Goal: Navigation & Orientation: Find specific page/section

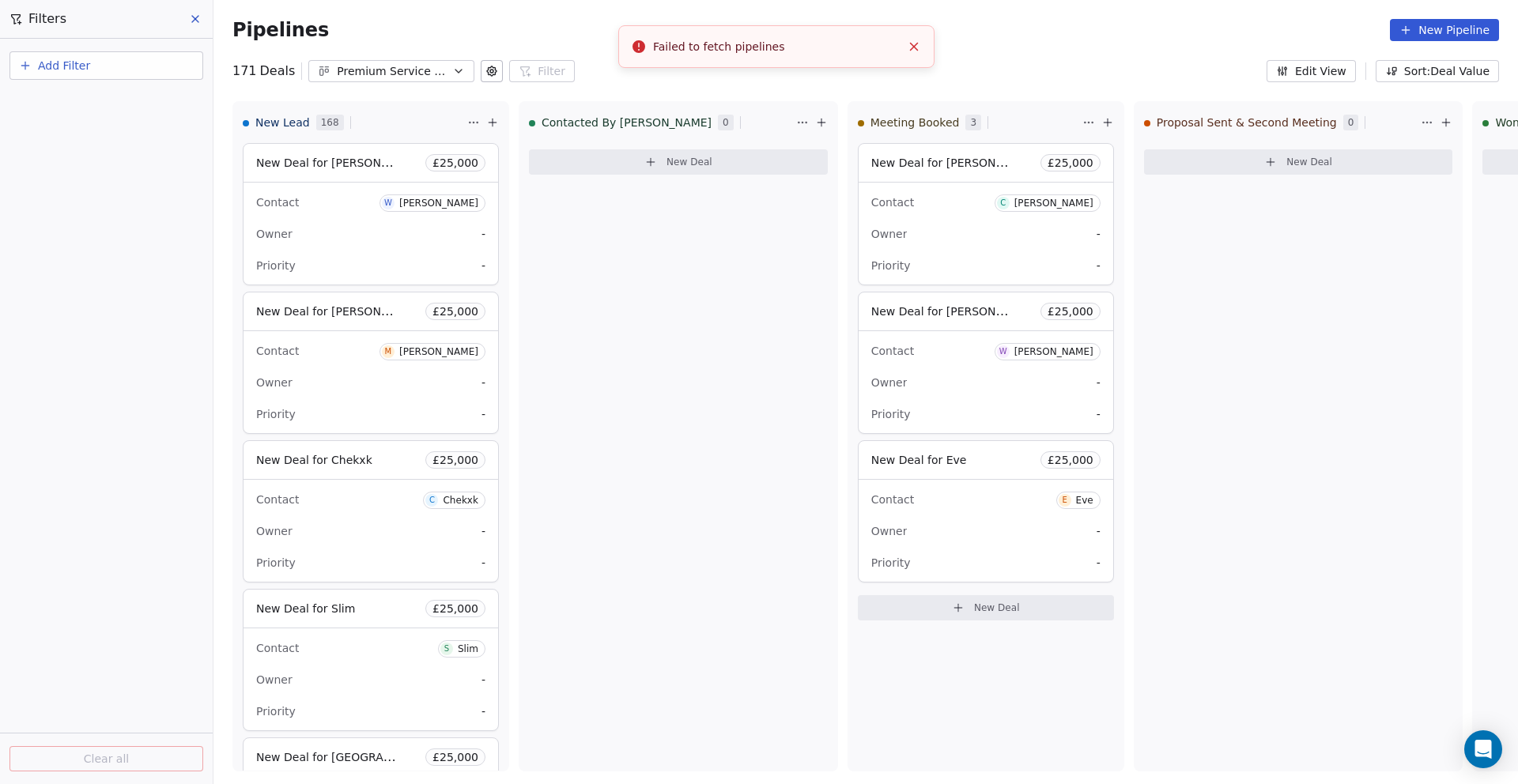
click at [922, 48] on button "Close toast" at bounding box center [913, 46] width 21 height 21
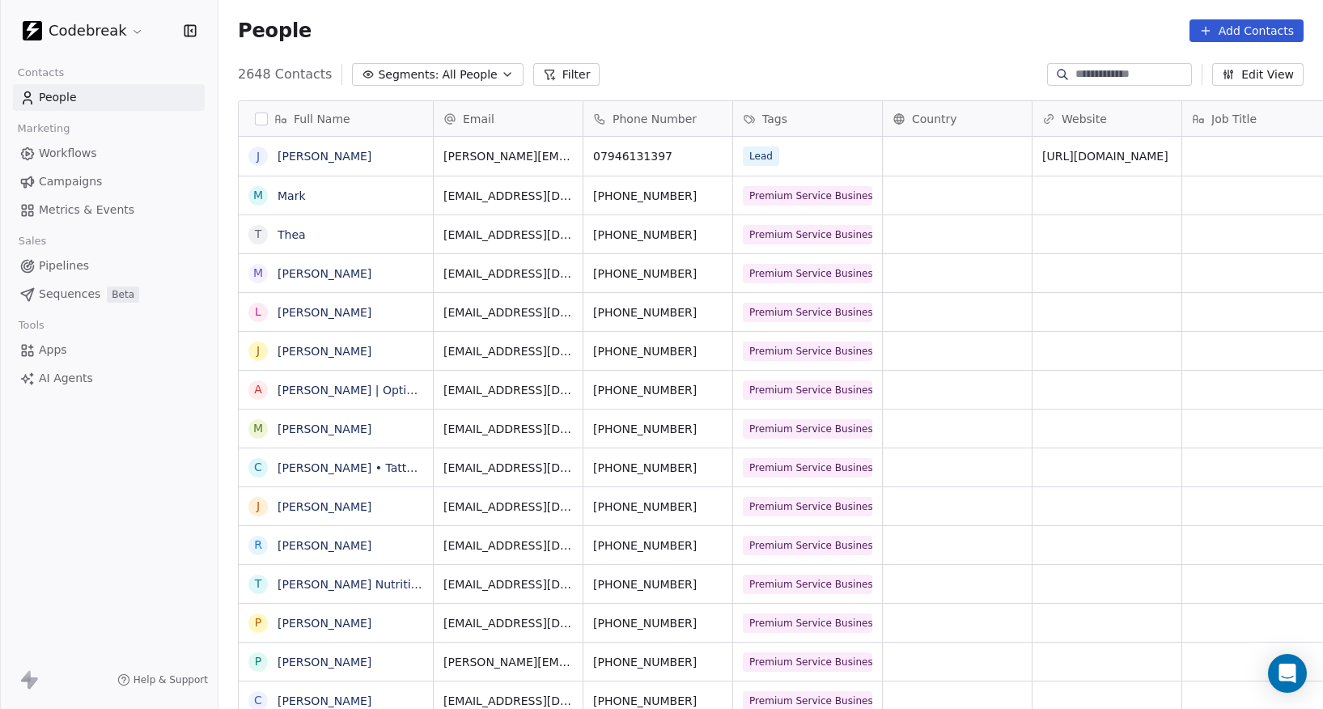
scroll to position [624, 1105]
